Goal: Information Seeking & Learning: Learn about a topic

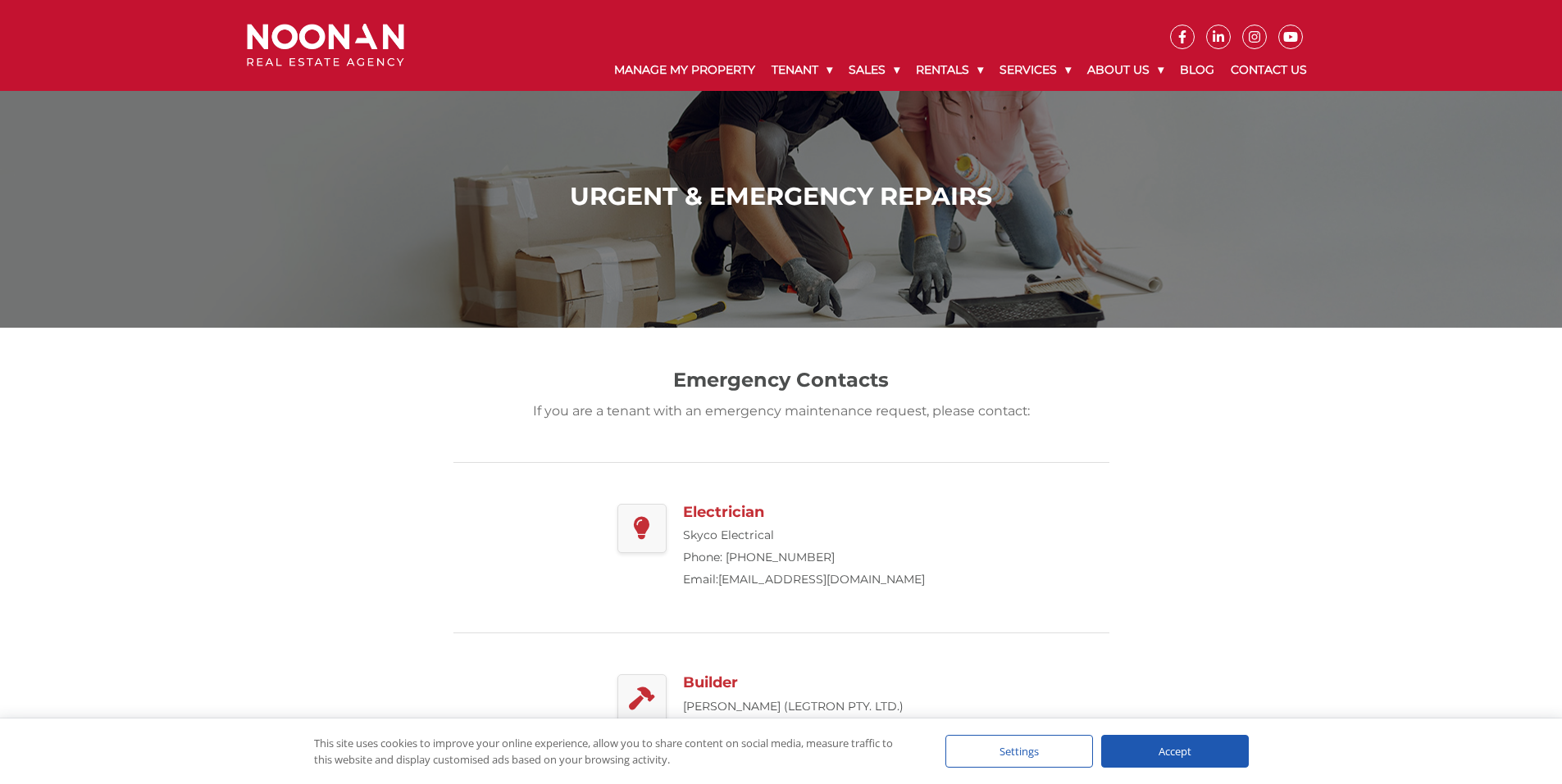
click at [301, 43] on img at bounding box center [325, 45] width 158 height 43
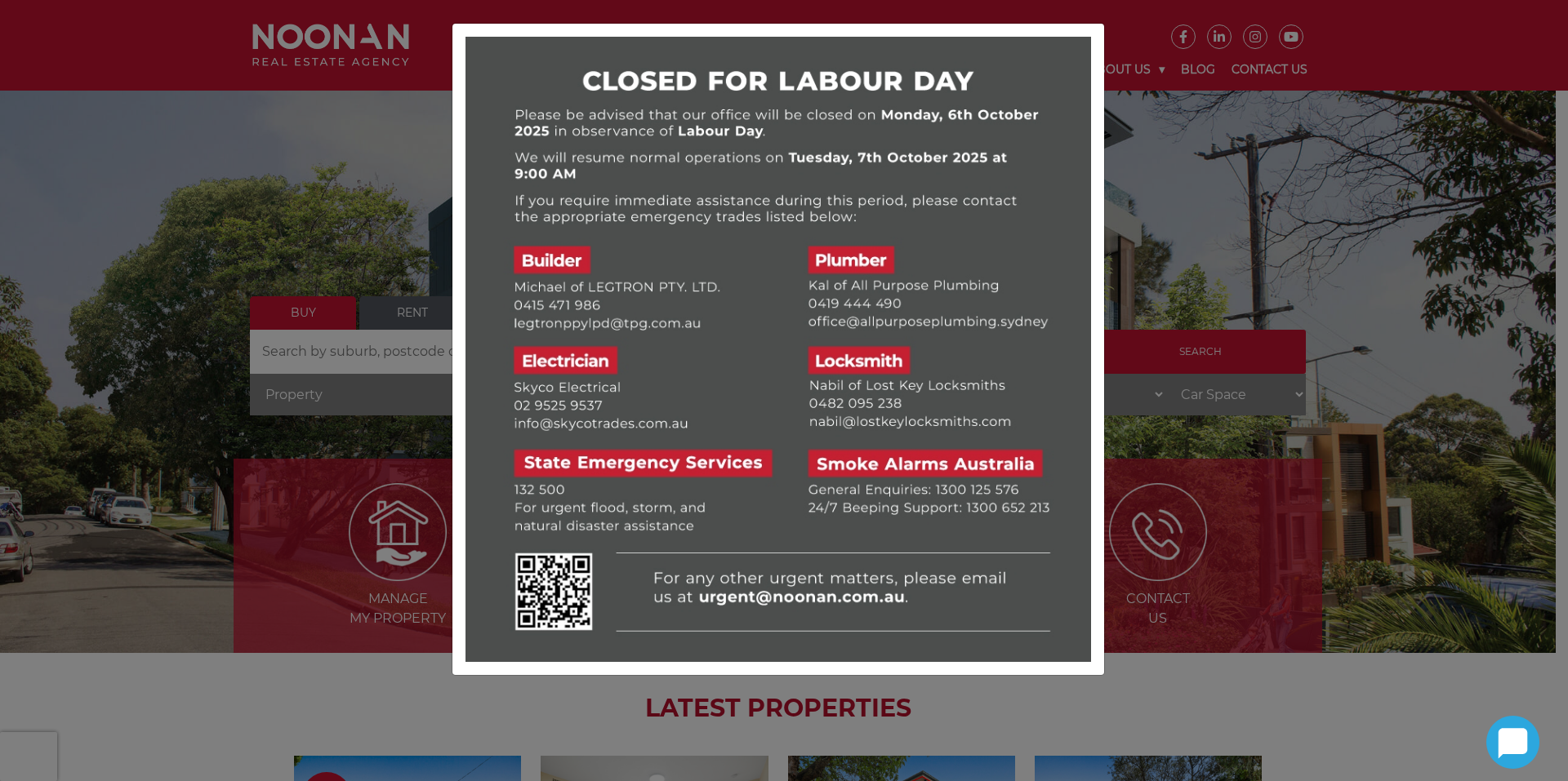
click at [420, 264] on div at bounding box center [784, 390] width 1568 height 781
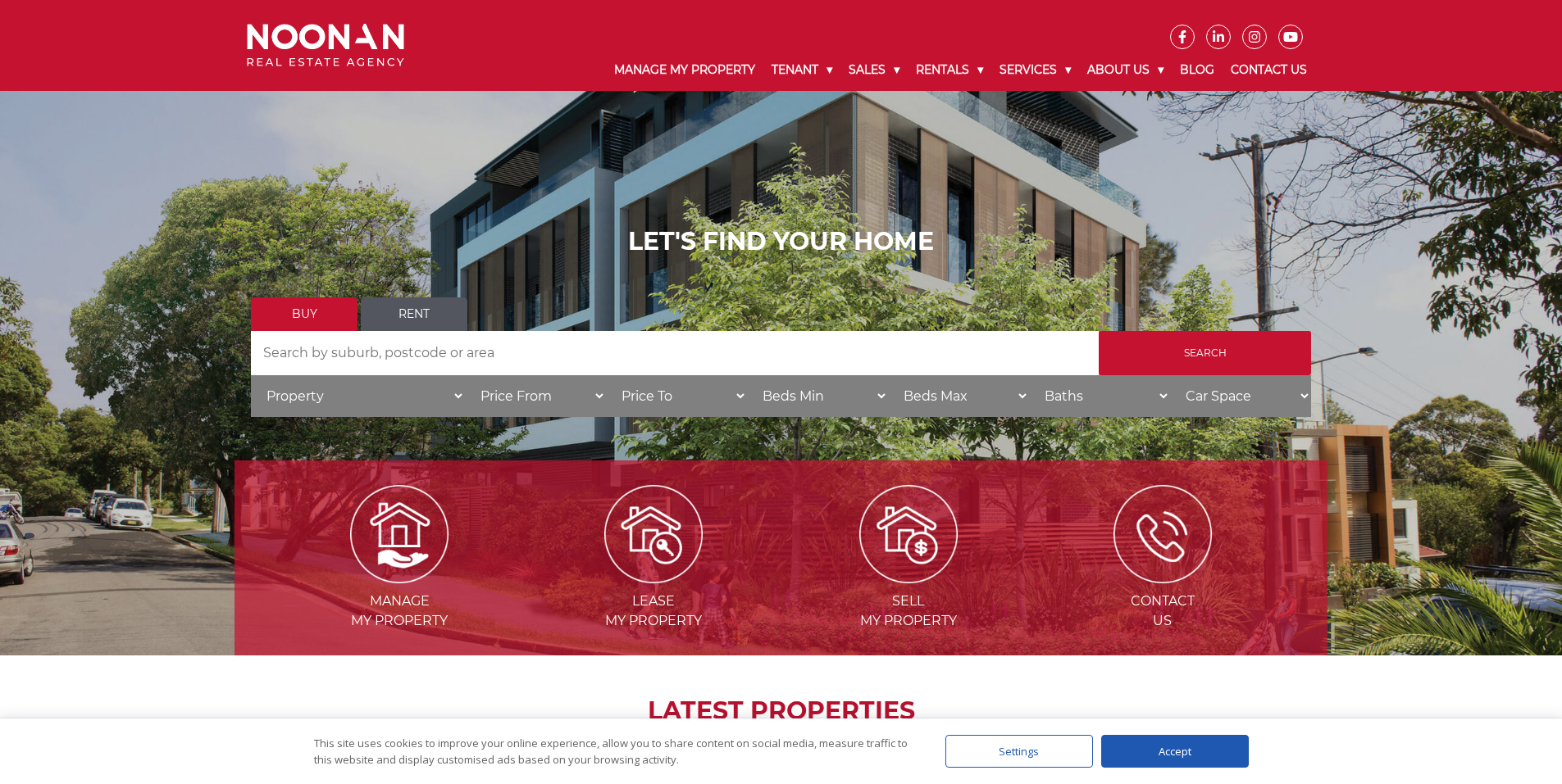
click at [414, 354] on input "Search by Address" at bounding box center [674, 353] width 848 height 44
click at [338, 395] on select "Property House [GEOGRAPHIC_DATA] Townhouse Duplex Semi-detached Unit Terrace Ot…" at bounding box center [357, 395] width 214 height 42
click at [634, 352] on input "Search by Address" at bounding box center [674, 353] width 848 height 44
click at [644, 397] on select "Price To $50,000 $100,000 $150,000 $200,000 $250,000 $300,000 $350,000 $400,000…" at bounding box center [676, 395] width 141 height 42
select select "900000"
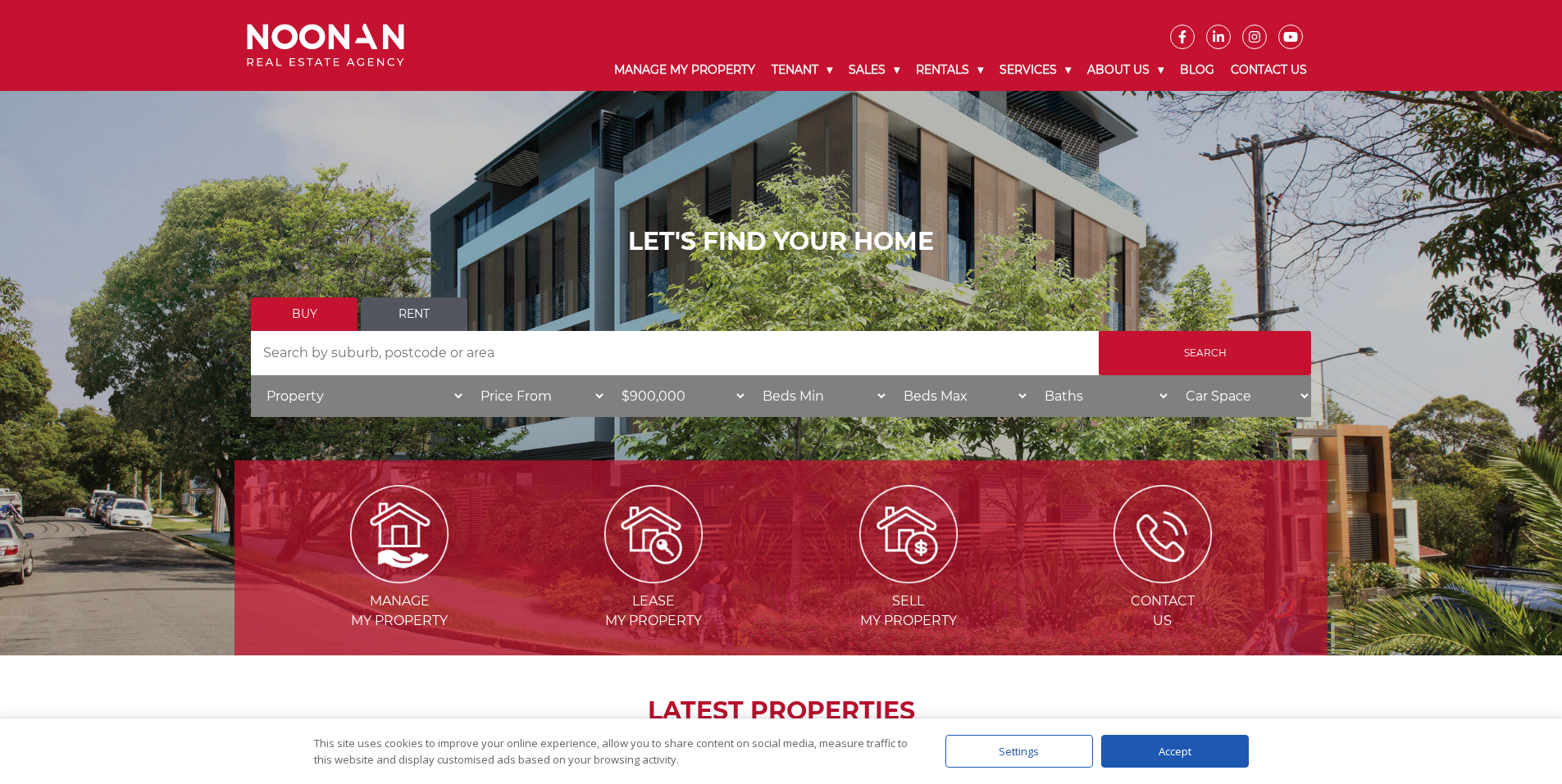
click at [606, 375] on select "Price To $50,000 $100,000 $150,000 $200,000 $250,000 $300,000 $350,000 $400,000…" at bounding box center [676, 395] width 141 height 42
click at [803, 383] on select "Beds Min 1 + 2 + 3 + 4 + 5 + 6 + 7 + 8 + 9 + 10 +" at bounding box center [817, 395] width 141 height 42
select select "2"
click at [747, 375] on select "Beds Min 1 + 2 + 3 + 4 + 5 + 6 + 7 + 8 + 9 + 10 +" at bounding box center [817, 395] width 141 height 42
click at [700, 361] on input "Search by Address" at bounding box center [674, 353] width 848 height 44
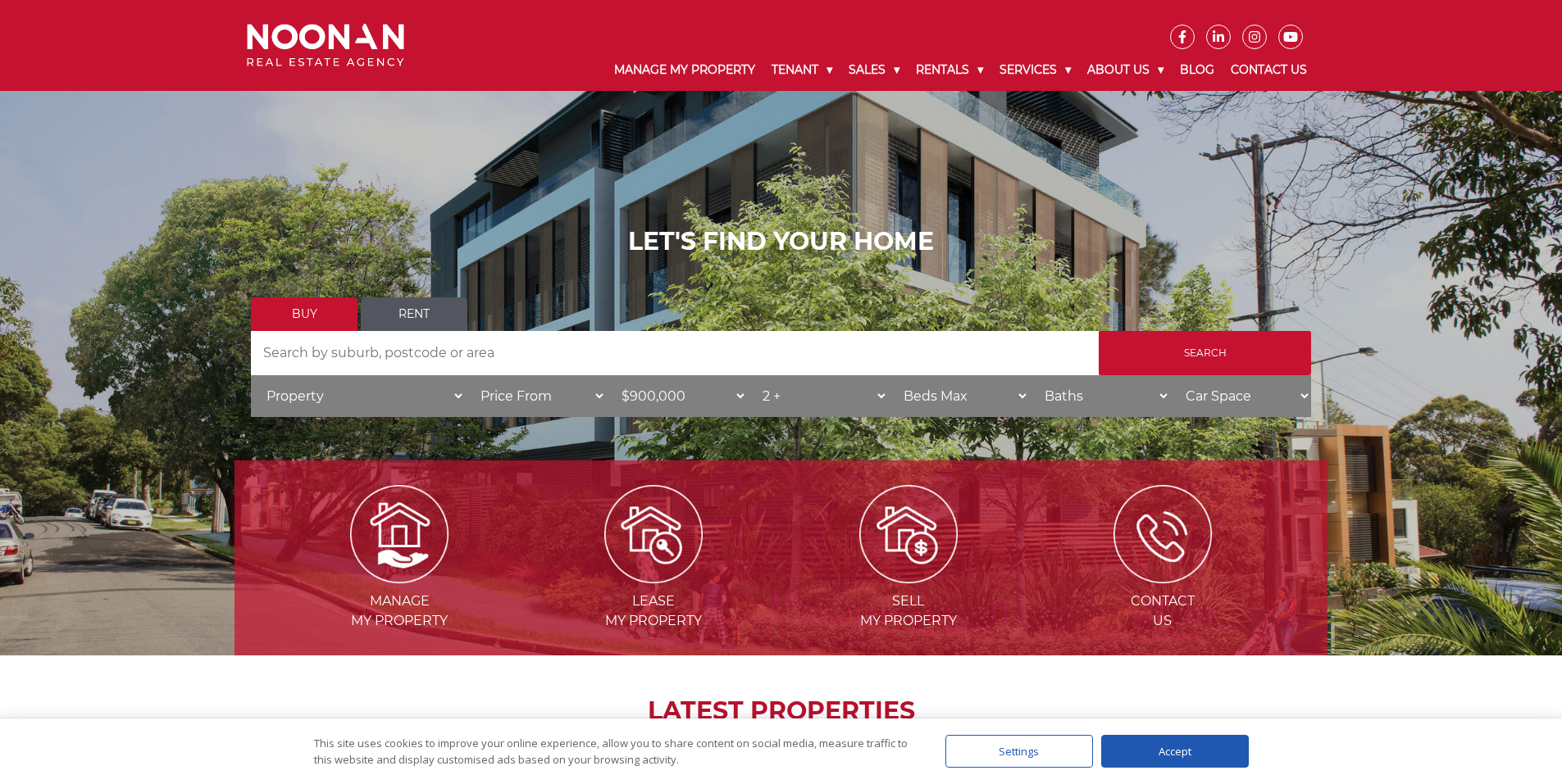
type input "k"
type input "kogarah"
click at [1223, 331] on input "Search" at bounding box center [1204, 353] width 212 height 44
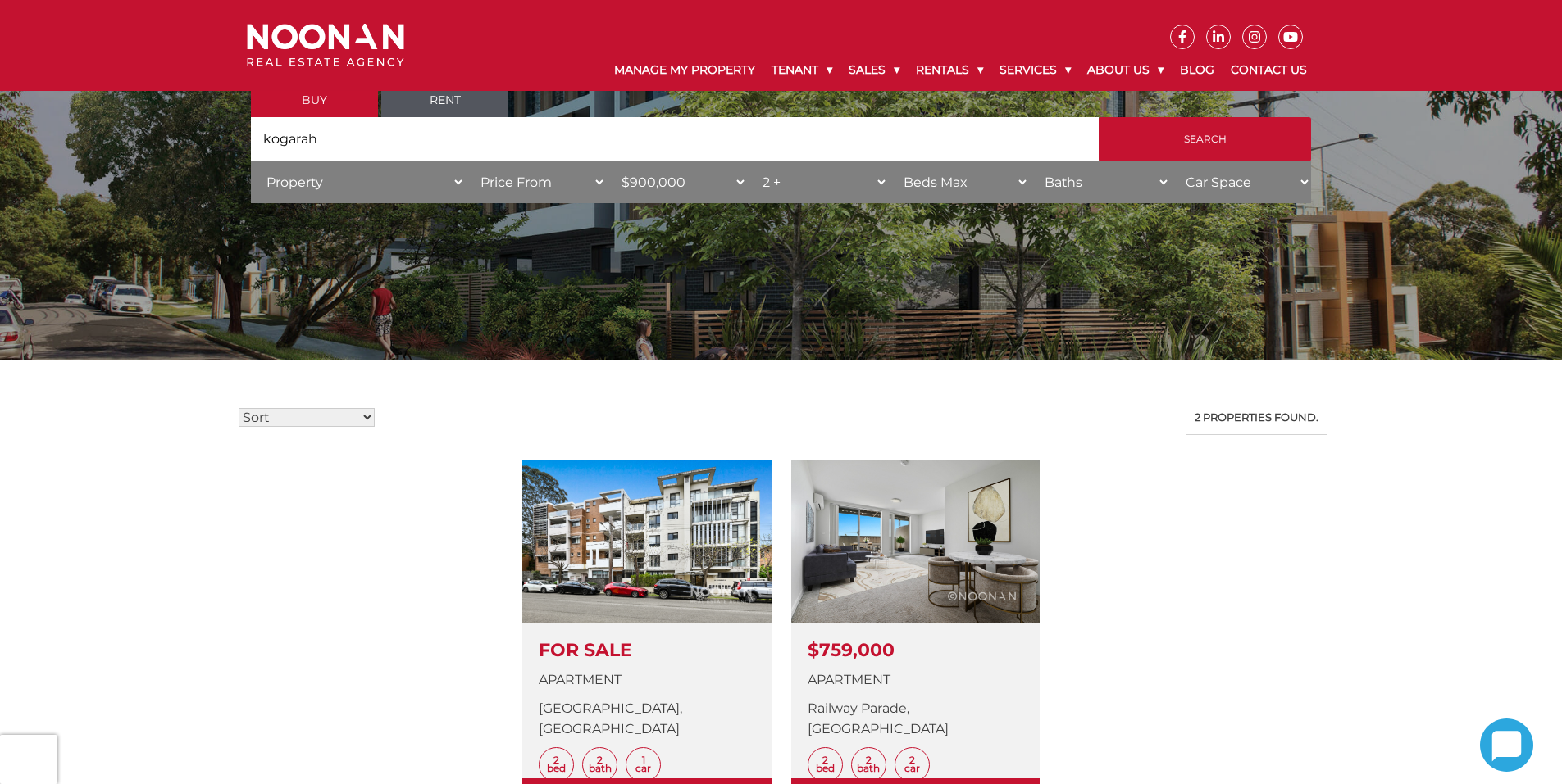
scroll to position [328, 0]
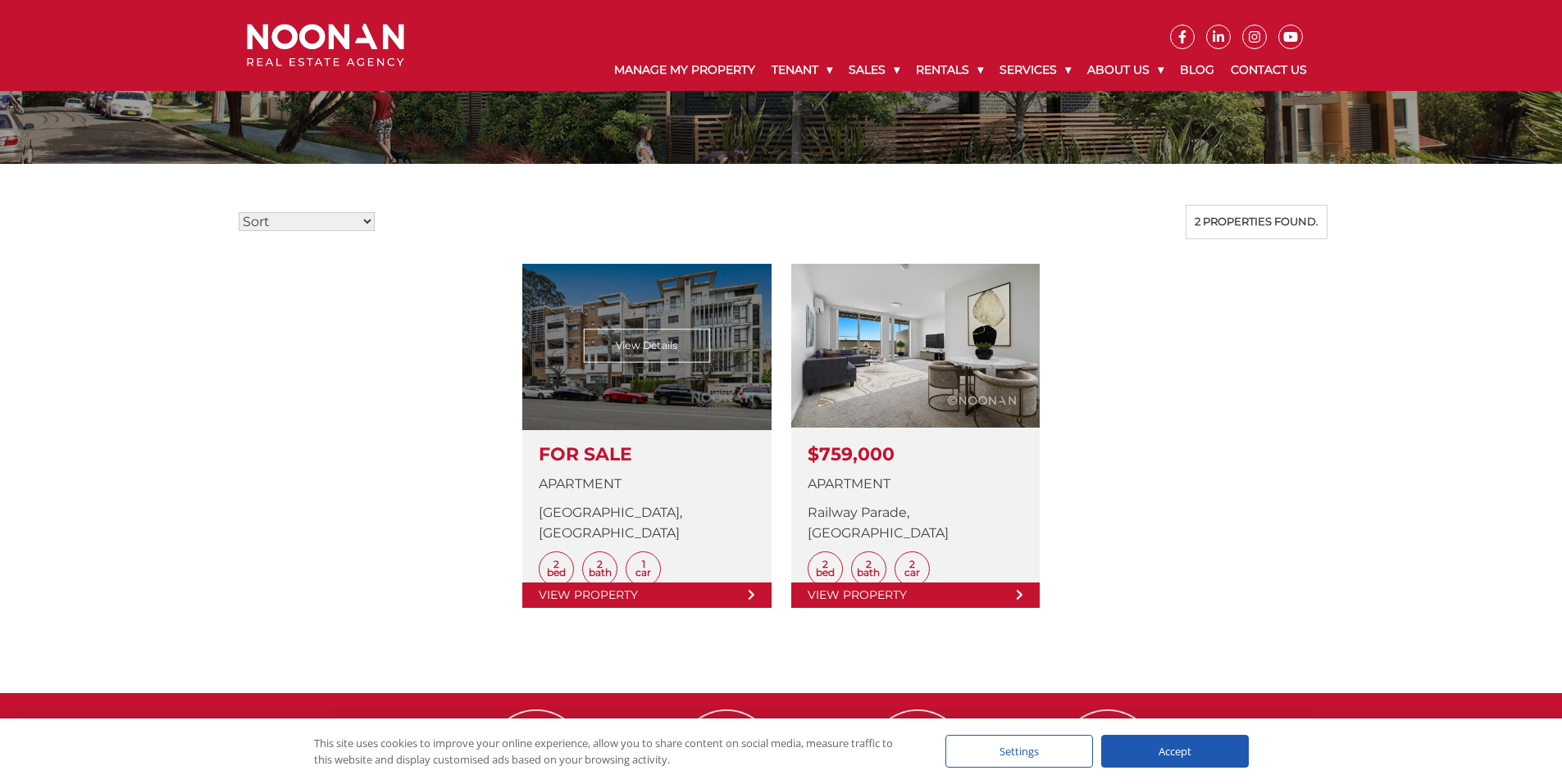
click at [676, 378] on link at bounding box center [645, 436] width 248 height 344
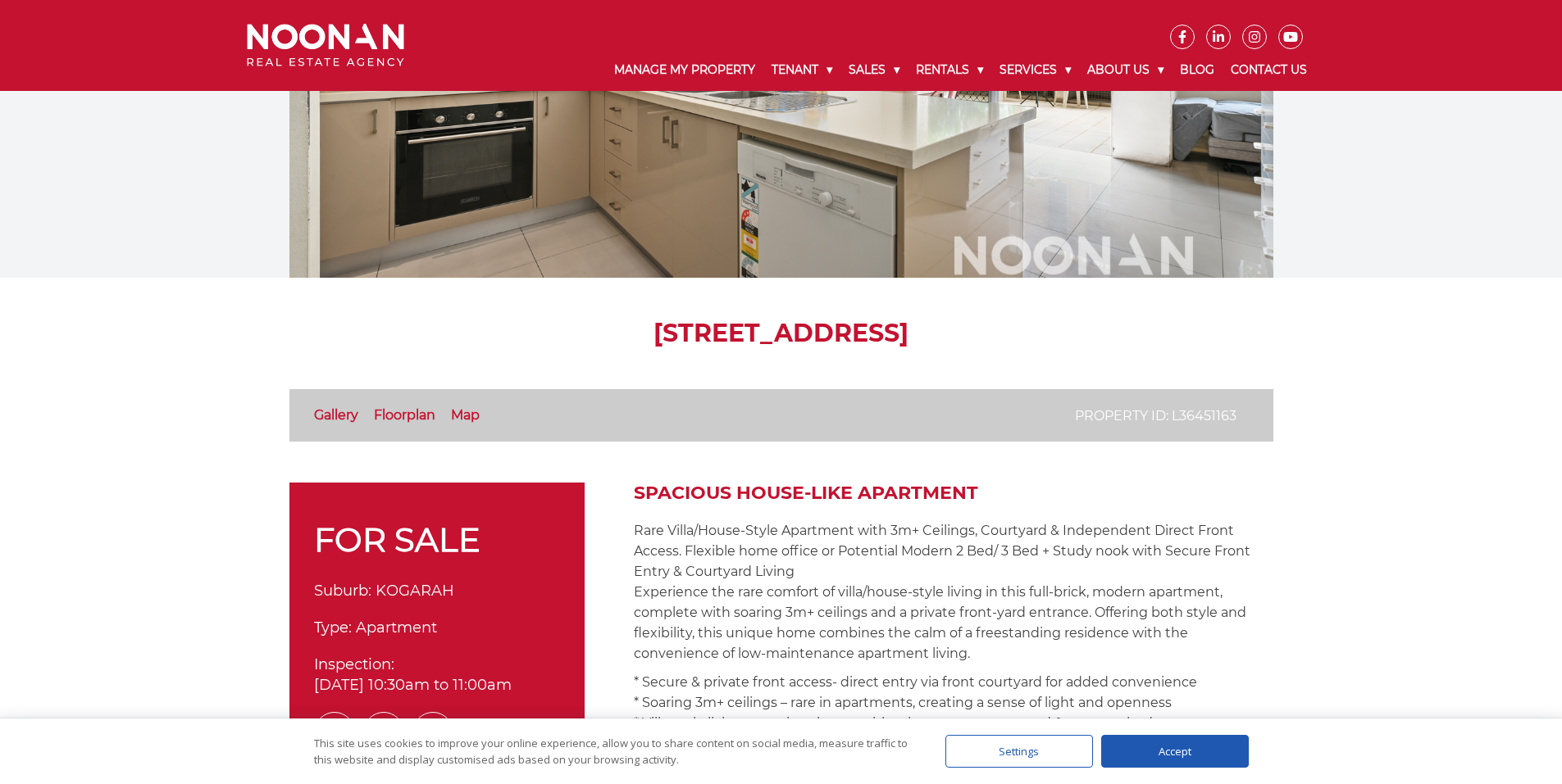
scroll to position [164, 0]
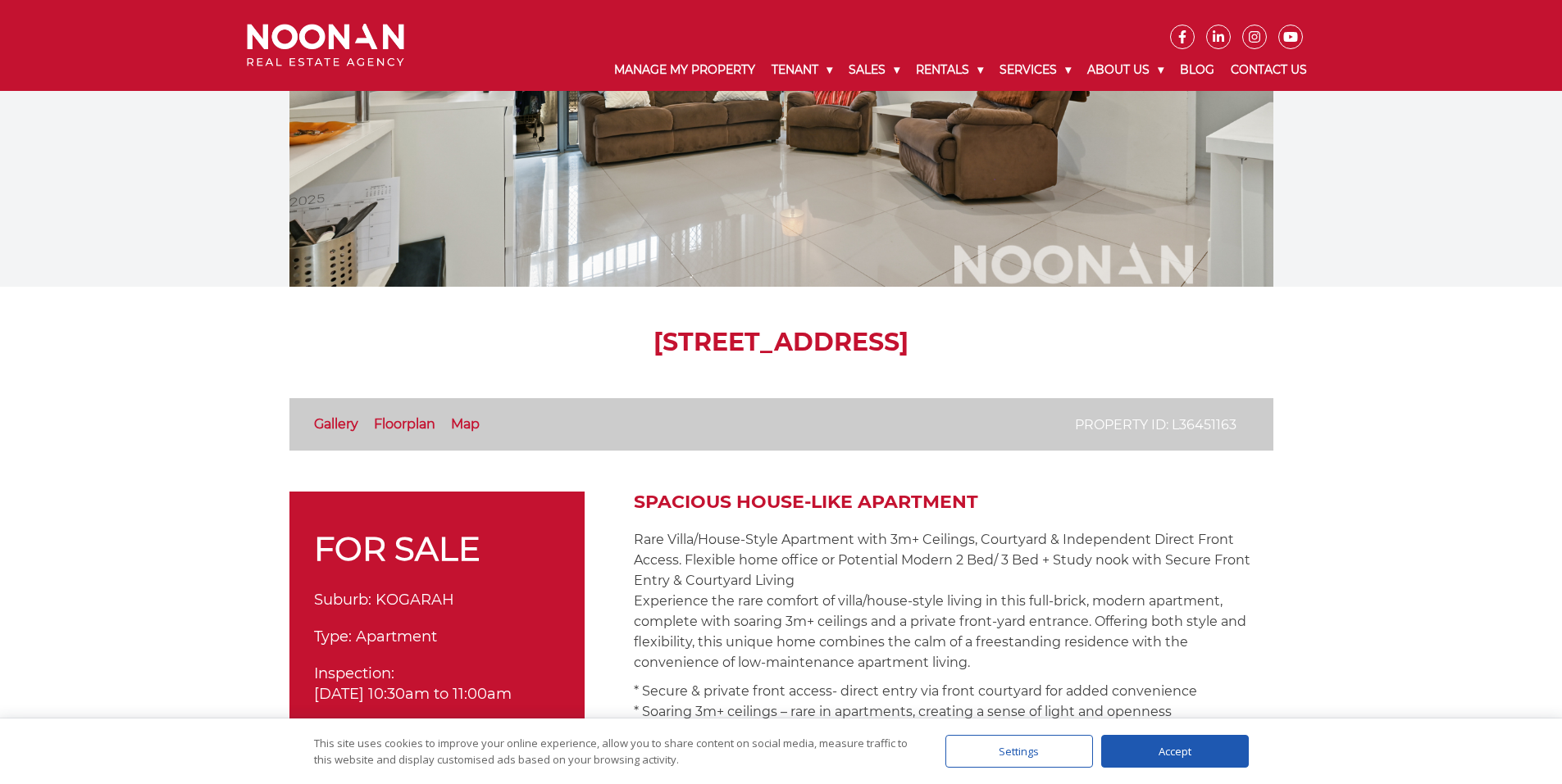
click at [423, 422] on link "Floorplan" at bounding box center [404, 424] width 61 height 15
